Goal: Obtain resource: Obtain resource

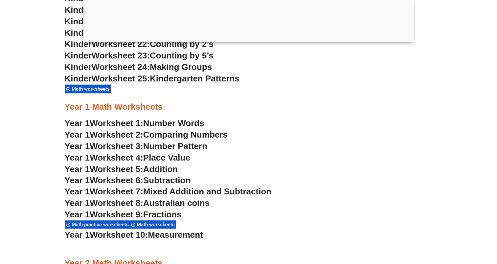
scroll to position [578, 0]
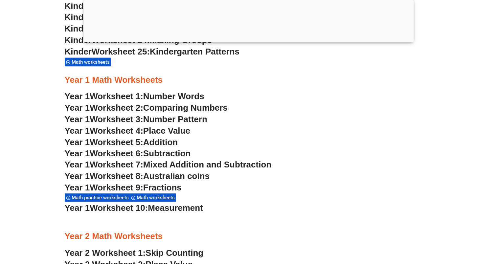
click at [147, 119] on span "Number Pattern" at bounding box center [175, 119] width 64 height 10
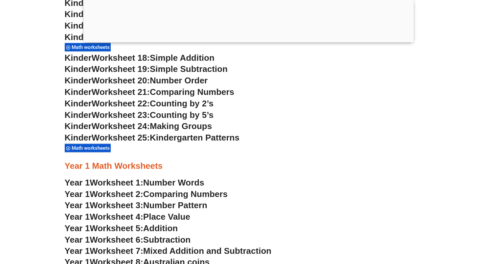
scroll to position [540, 0]
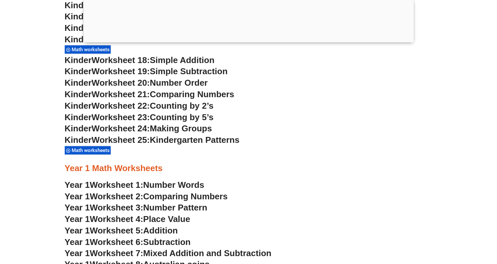
click at [157, 231] on span "Addition" at bounding box center [160, 231] width 34 height 10
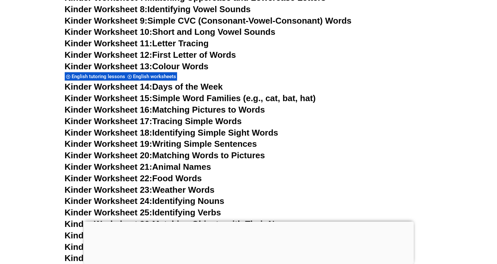
scroll to position [361, 0]
click at [176, 107] on link "Kinder Worksheet 16: Matching Pictures to Words" at bounding box center [165, 109] width 200 height 10
